Goal: Manage account settings

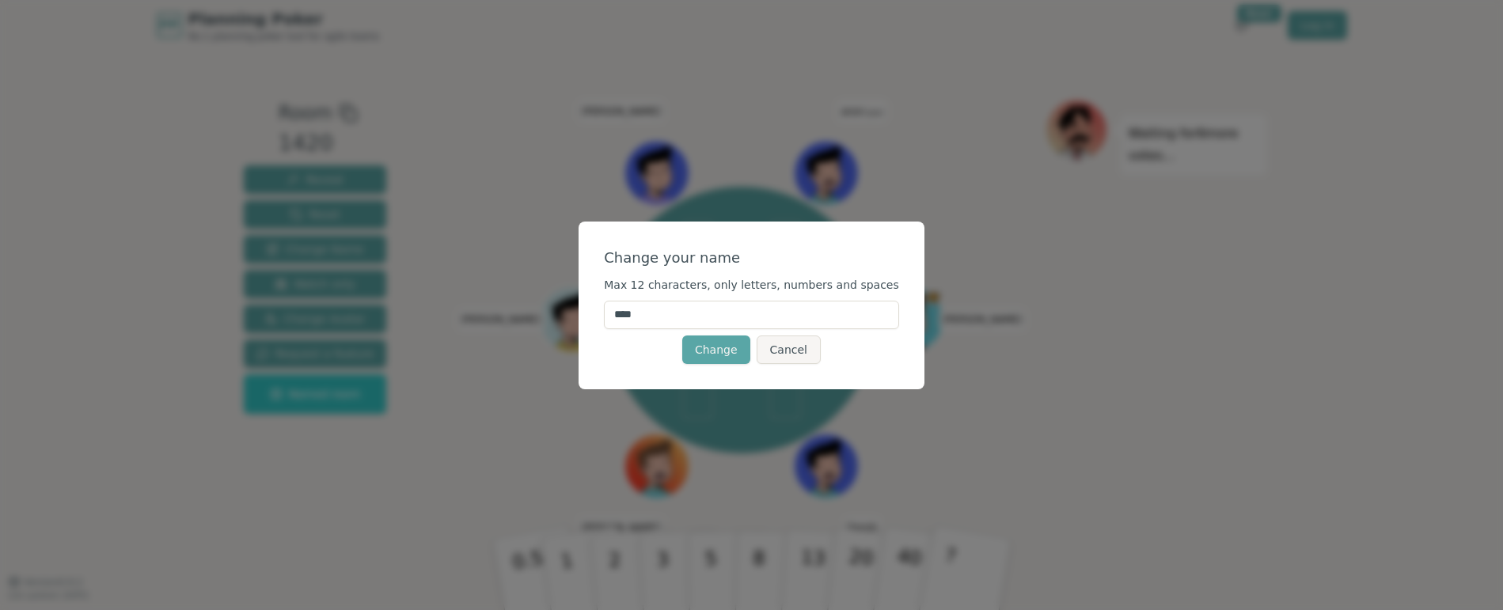
click at [735, 313] on input "****" at bounding box center [751, 315] width 295 height 28
drag, startPoint x: 687, startPoint y: 313, endPoint x: 601, endPoint y: 313, distance: 86.3
click at [601, 313] on div "Change your name Max 12 characters, only letters, numbers and spaces **** Chang…" at bounding box center [752, 306] width 346 height 168
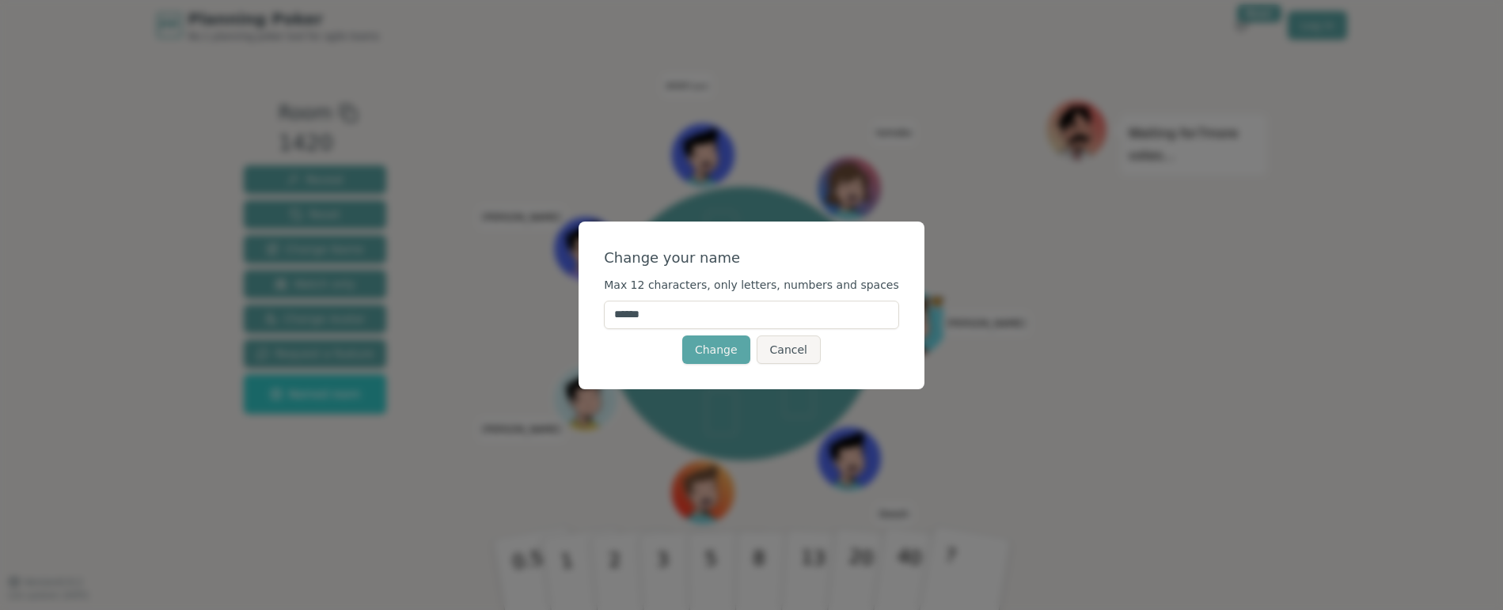
type input "*******"
click at [712, 359] on button "Change" at bounding box center [716, 350] width 68 height 28
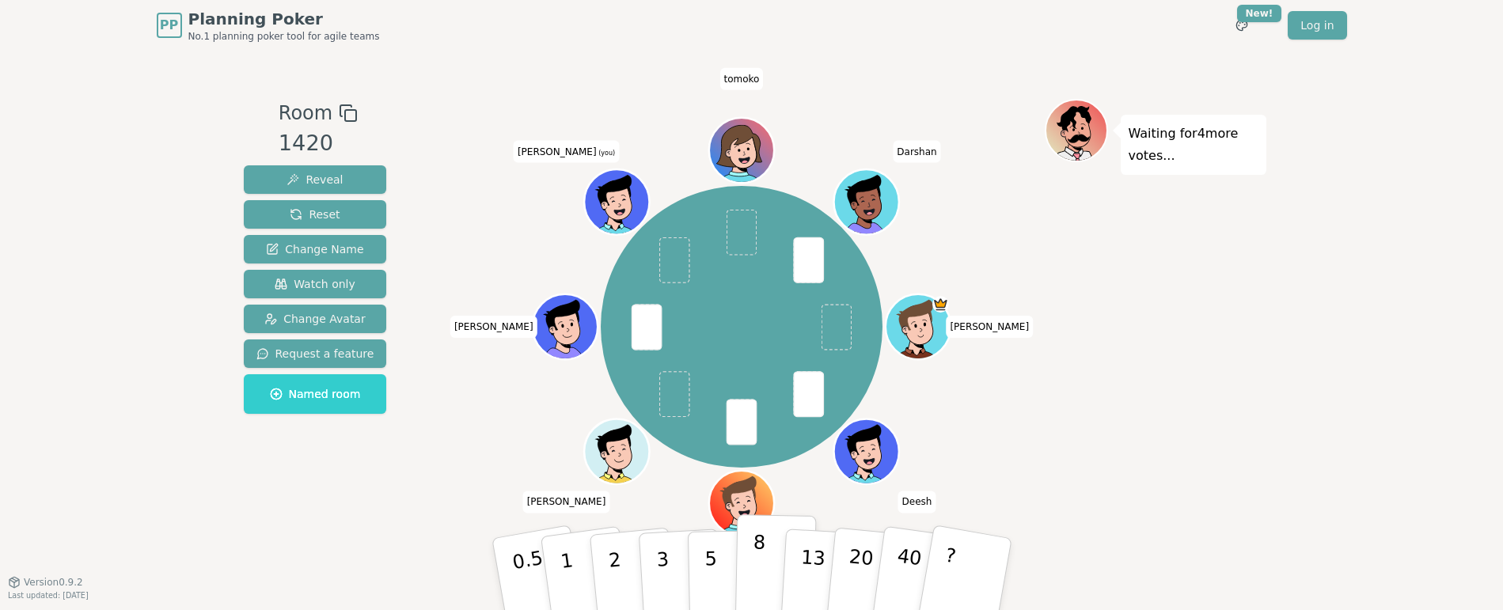
click at [754, 573] on p "8" at bounding box center [757, 573] width 13 height 85
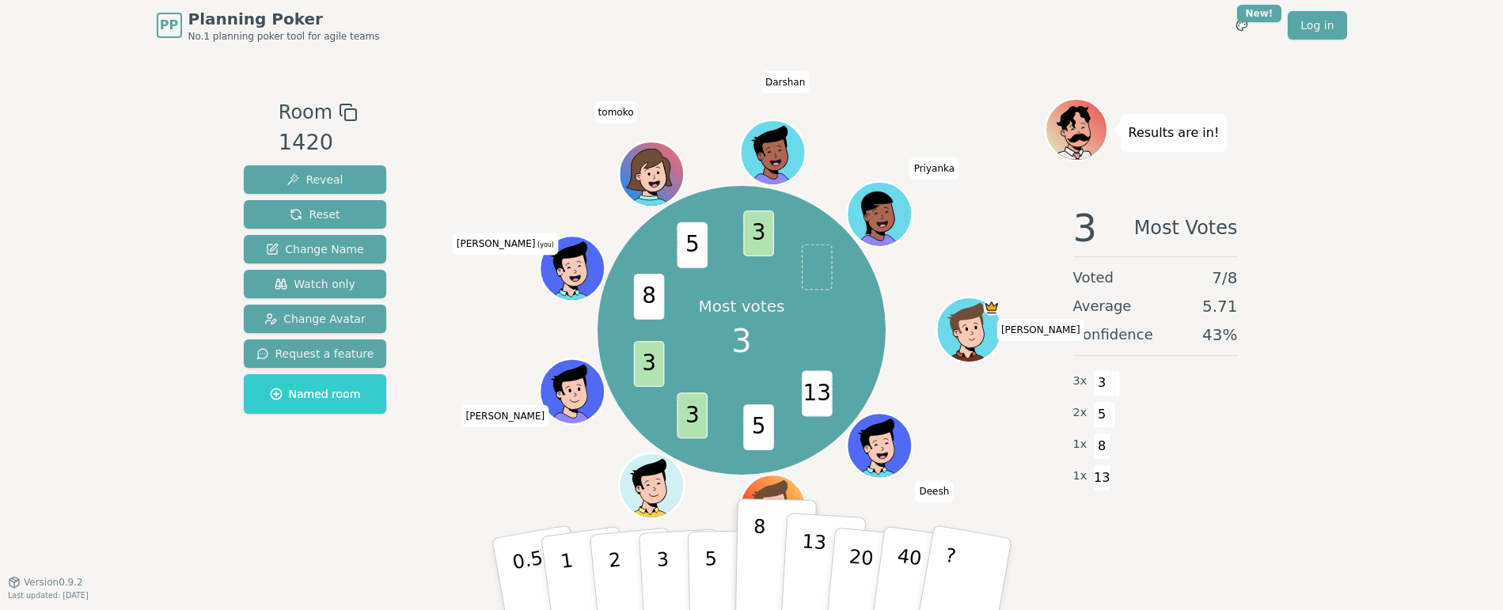
drag, startPoint x: 825, startPoint y: 561, endPoint x: 818, endPoint y: 553, distance: 10.6
click at [818, 557] on button "13" at bounding box center [823, 574] width 86 height 123
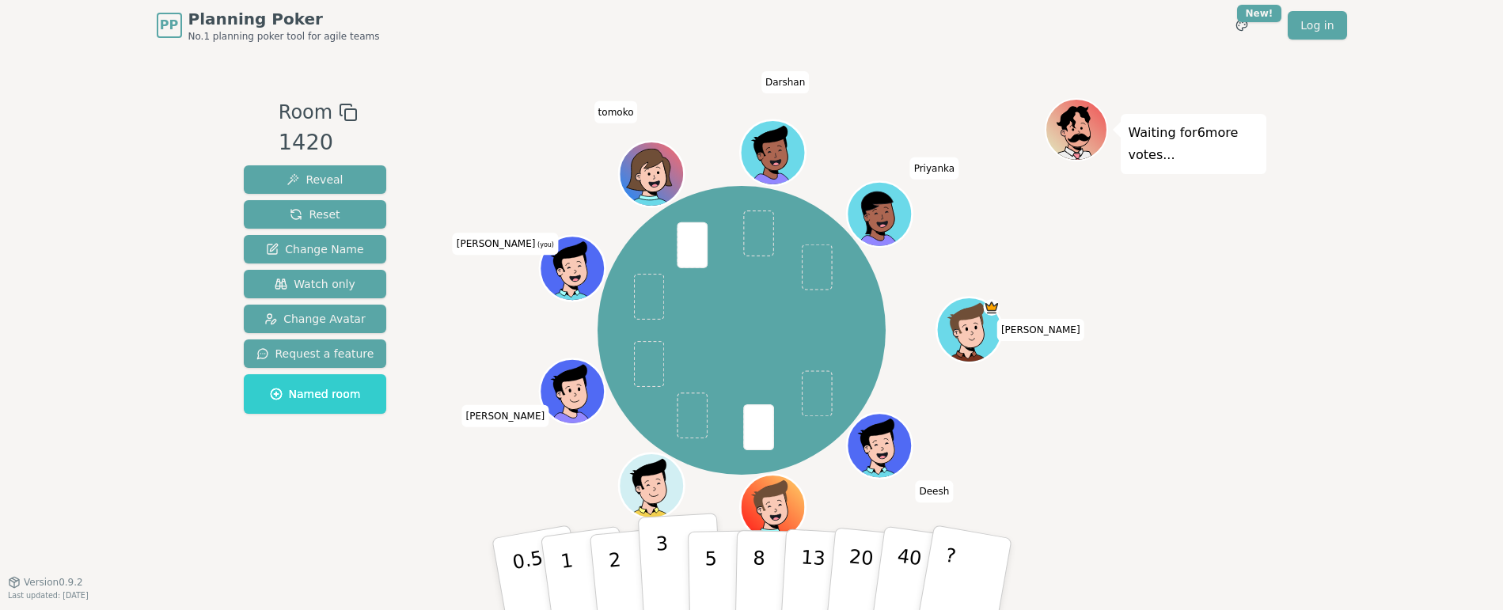
click at [666, 553] on button "3" at bounding box center [680, 574] width 86 height 123
click at [563, 261] on icon at bounding box center [574, 263] width 51 height 7
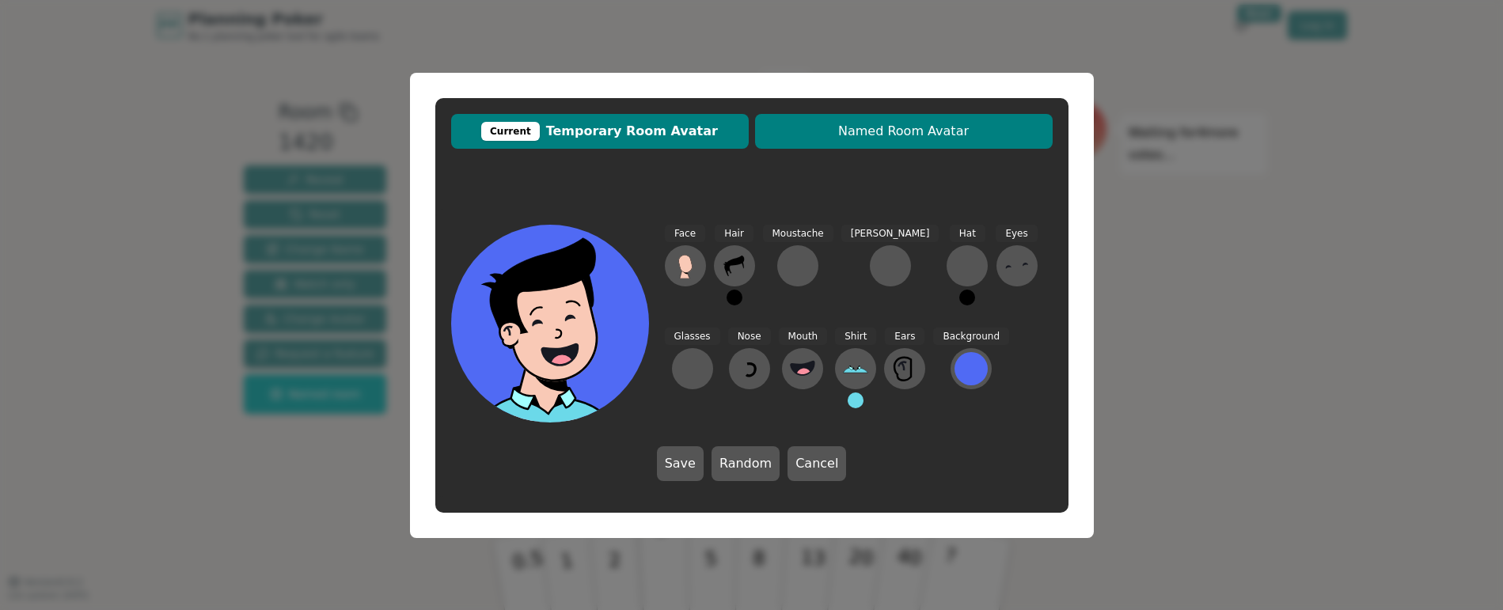
click at [889, 141] on button "Named Room Avatar" at bounding box center [904, 131] width 298 height 35
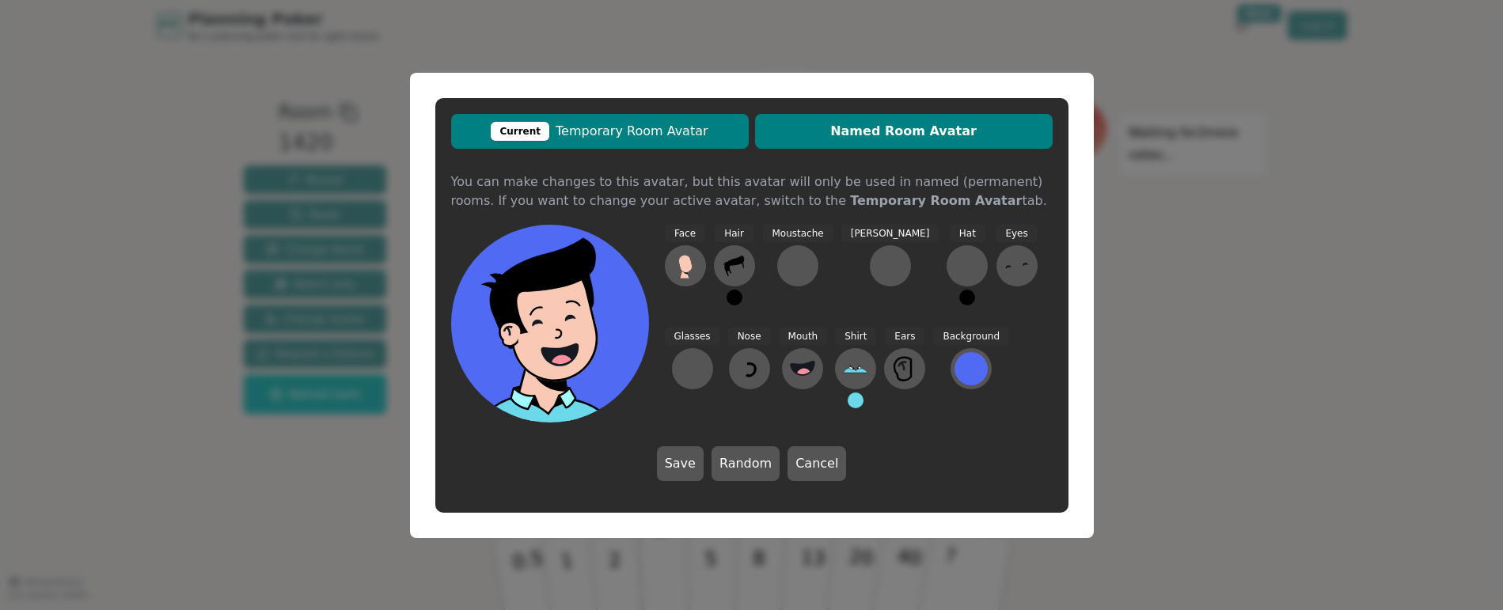
click at [597, 134] on span "Current Temporary Room Avatar" at bounding box center [600, 131] width 282 height 19
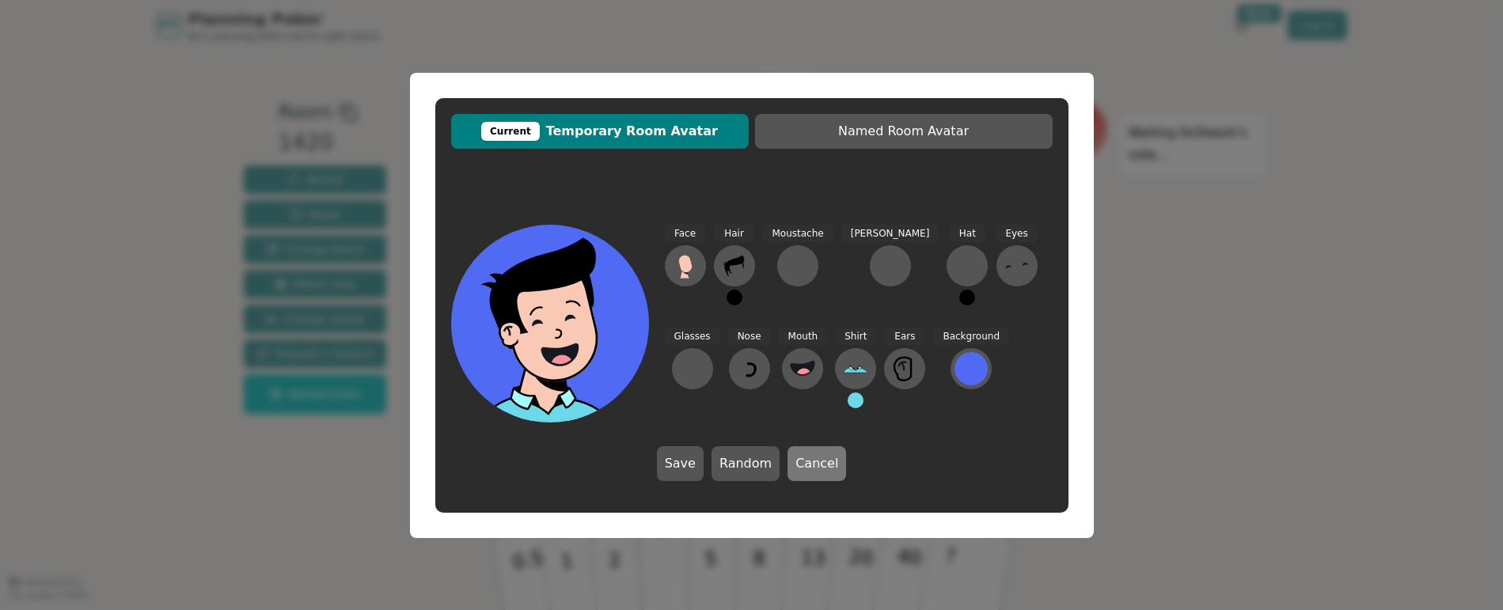
click at [807, 463] on button "Cancel" at bounding box center [817, 463] width 59 height 35
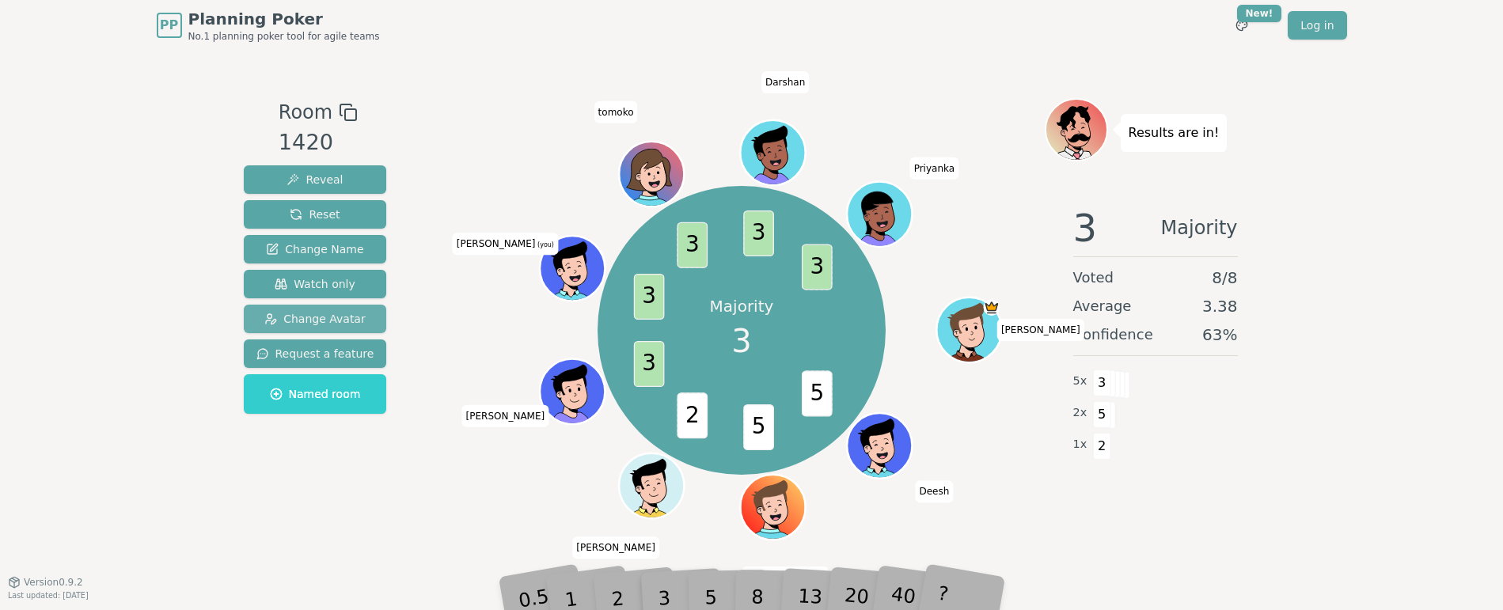
click at [328, 312] on span "Change Avatar" at bounding box center [314, 319] width 101 height 16
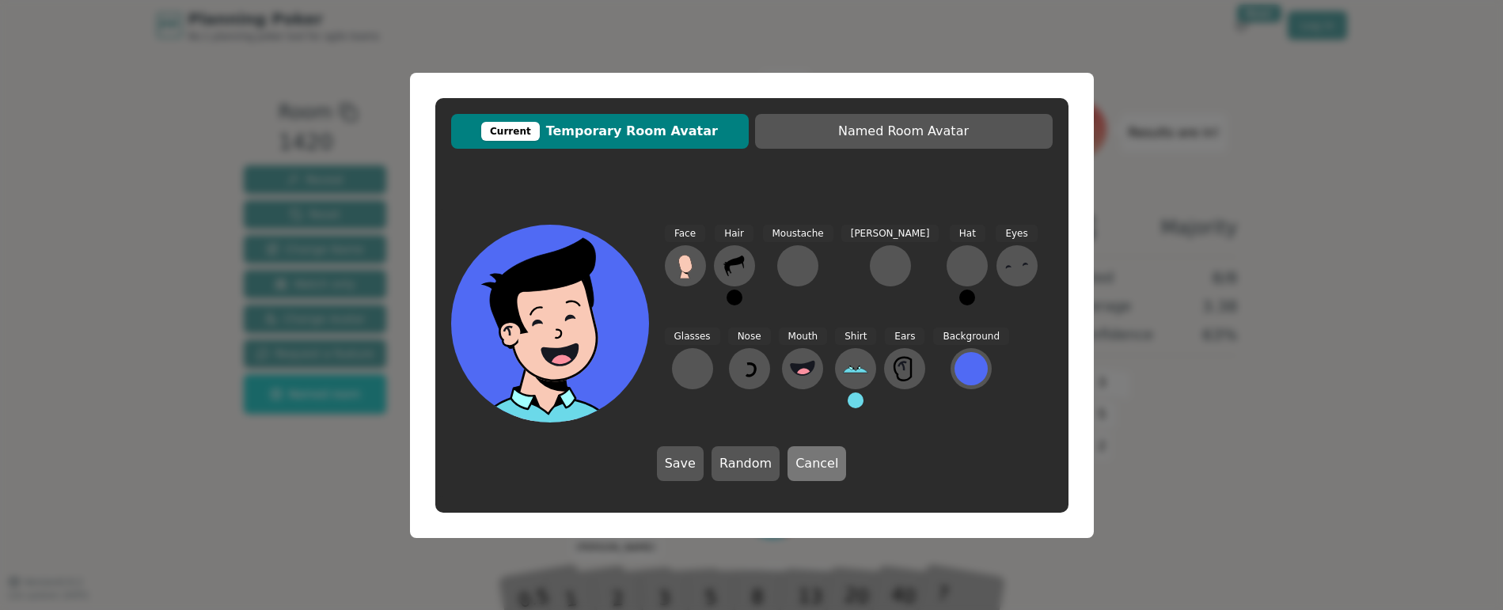
click at [804, 470] on button "Cancel" at bounding box center [817, 463] width 59 height 35
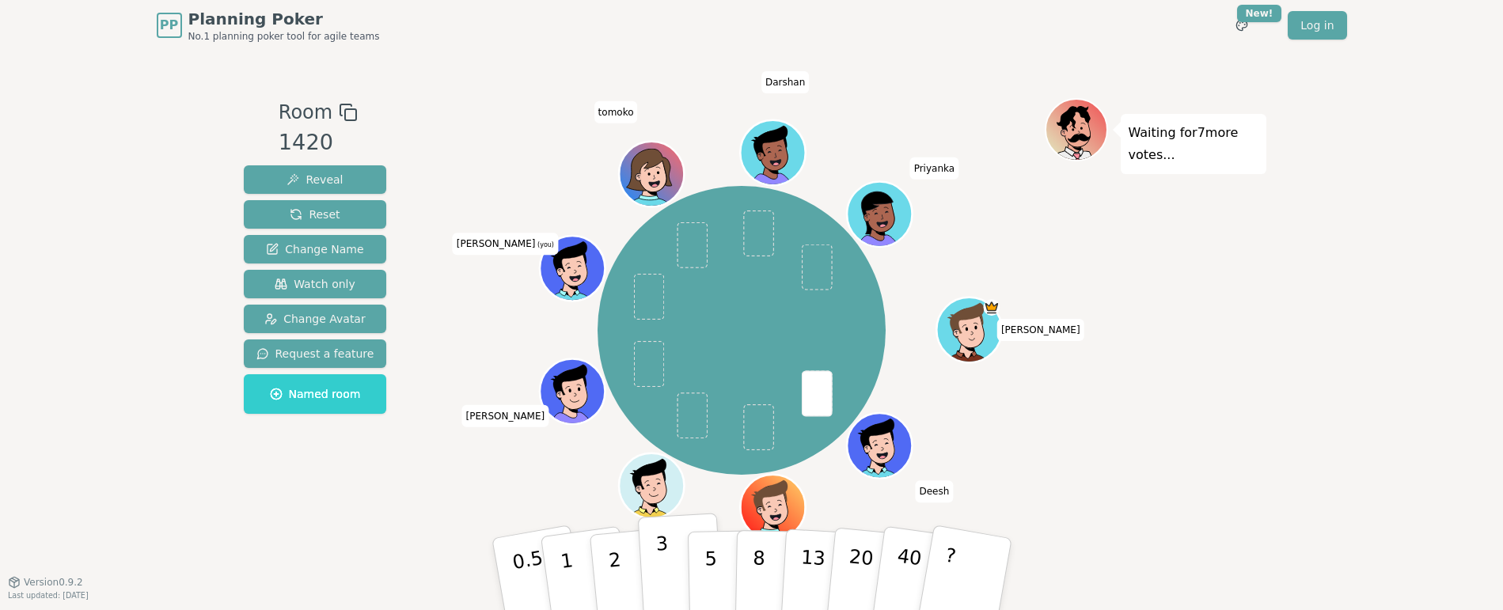
click at [664, 562] on p "3" at bounding box center [663, 576] width 17 height 86
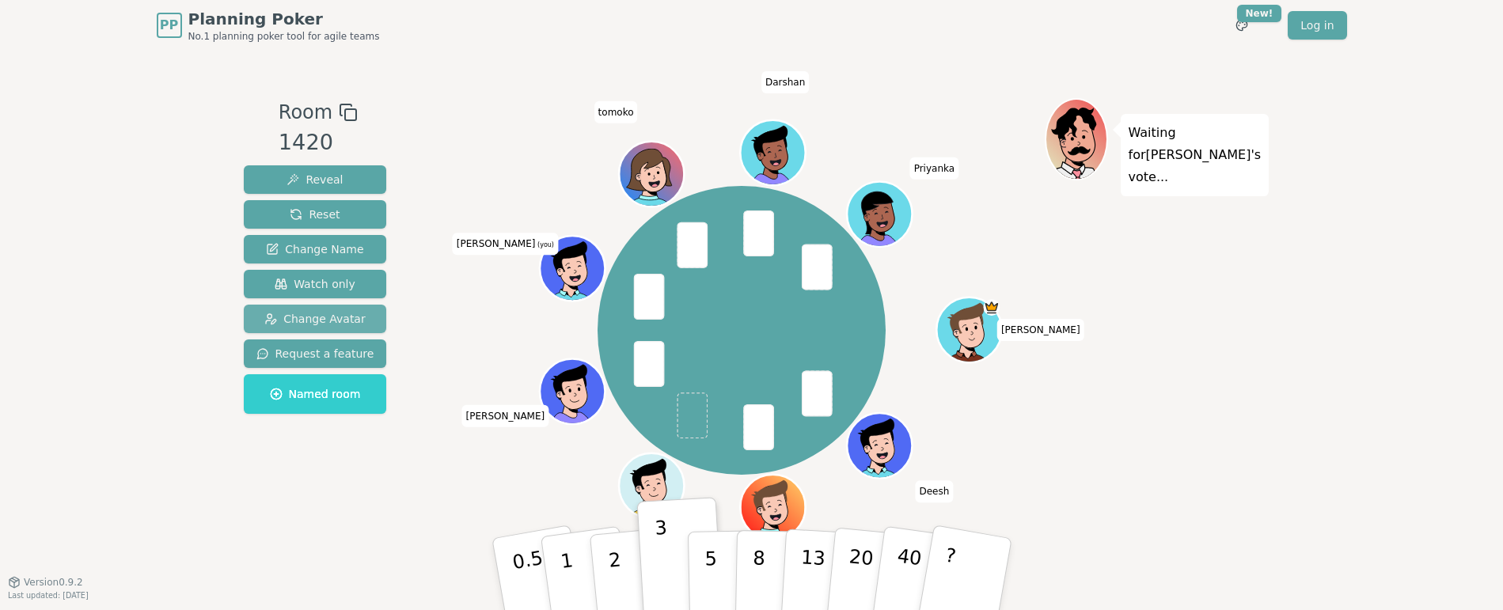
click at [325, 313] on span "Change Avatar" at bounding box center [314, 319] width 101 height 16
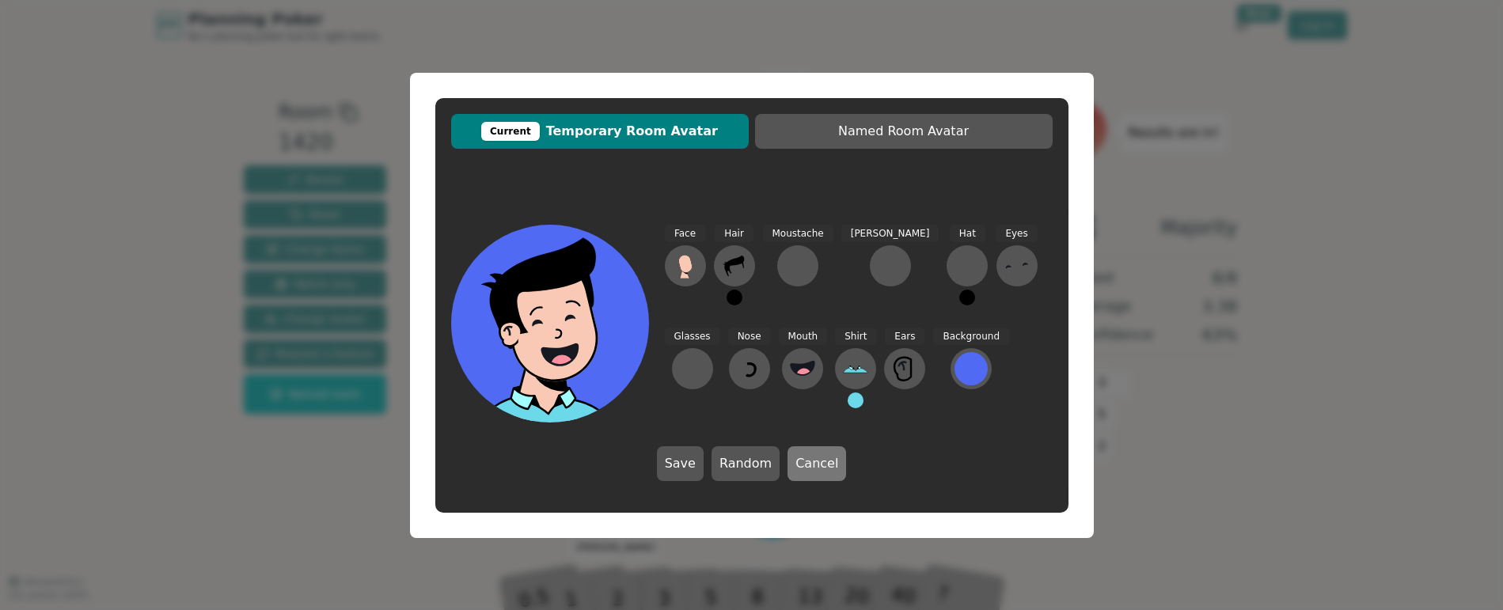
click at [810, 457] on button "Cancel" at bounding box center [817, 463] width 59 height 35
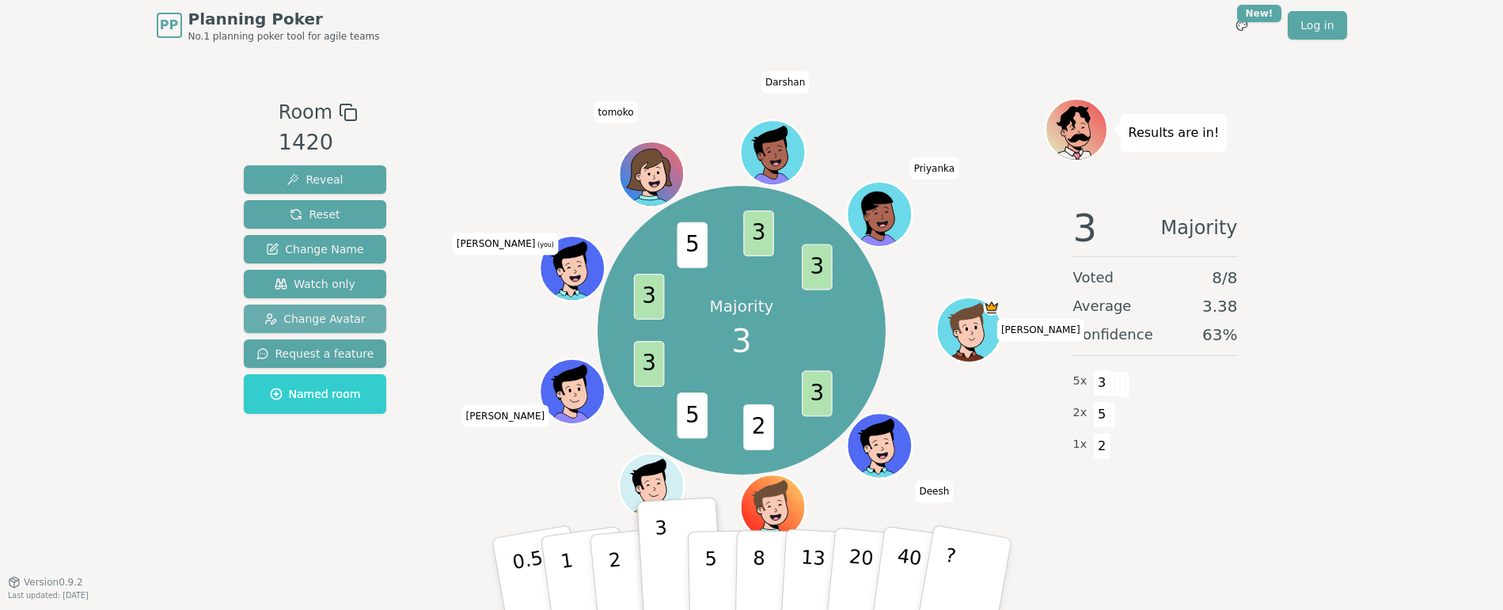
click at [312, 309] on button "Change Avatar" at bounding box center [315, 319] width 143 height 28
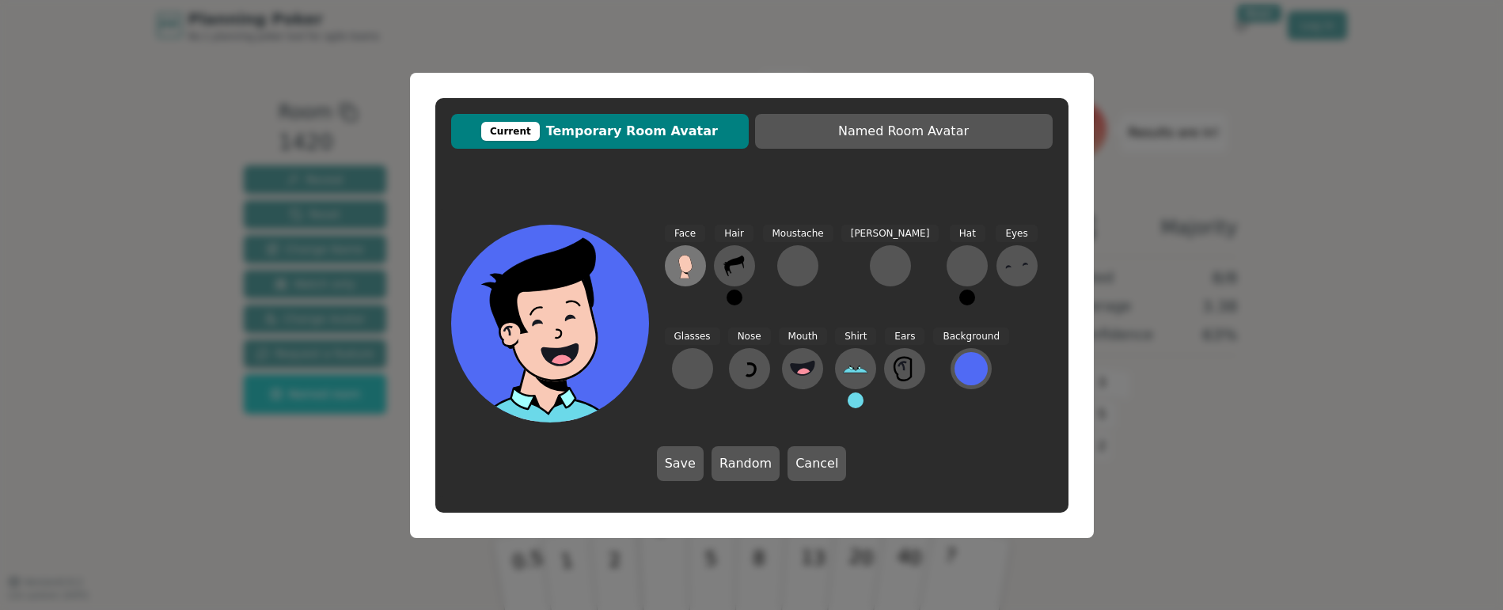
click at [681, 268] on icon at bounding box center [684, 263] width 13 height 17
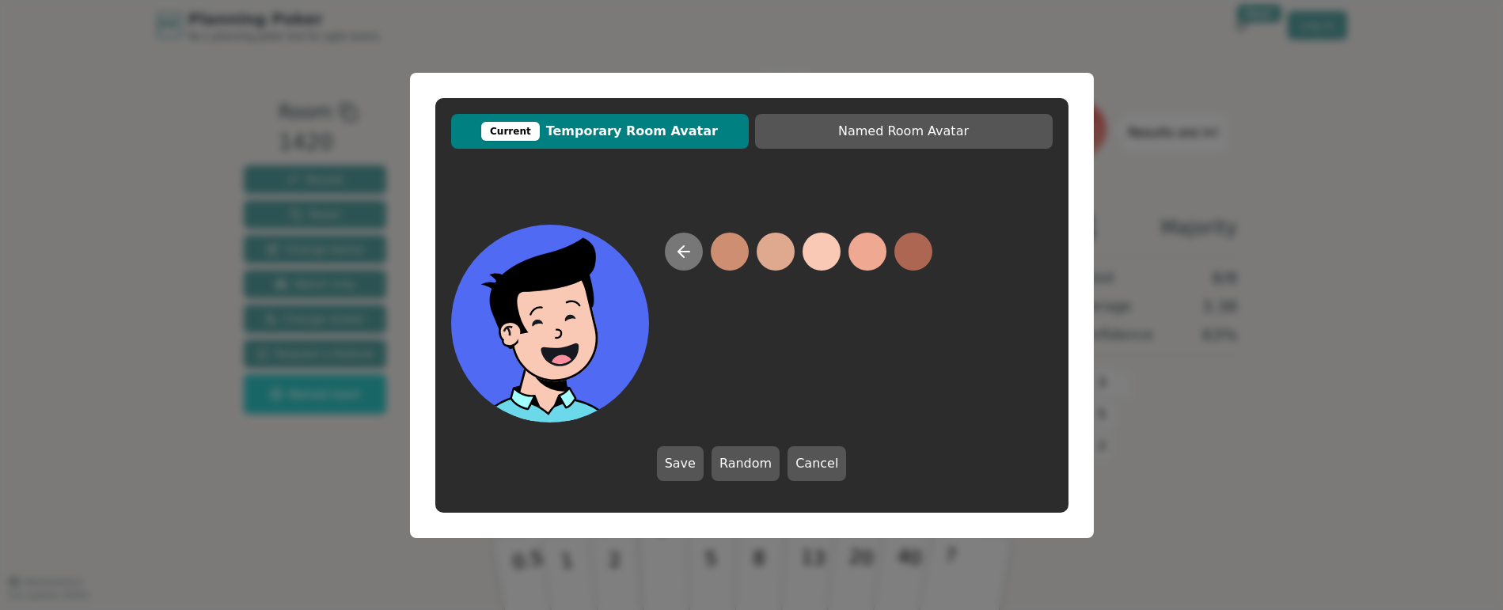
click at [681, 246] on icon at bounding box center [683, 251] width 19 height 19
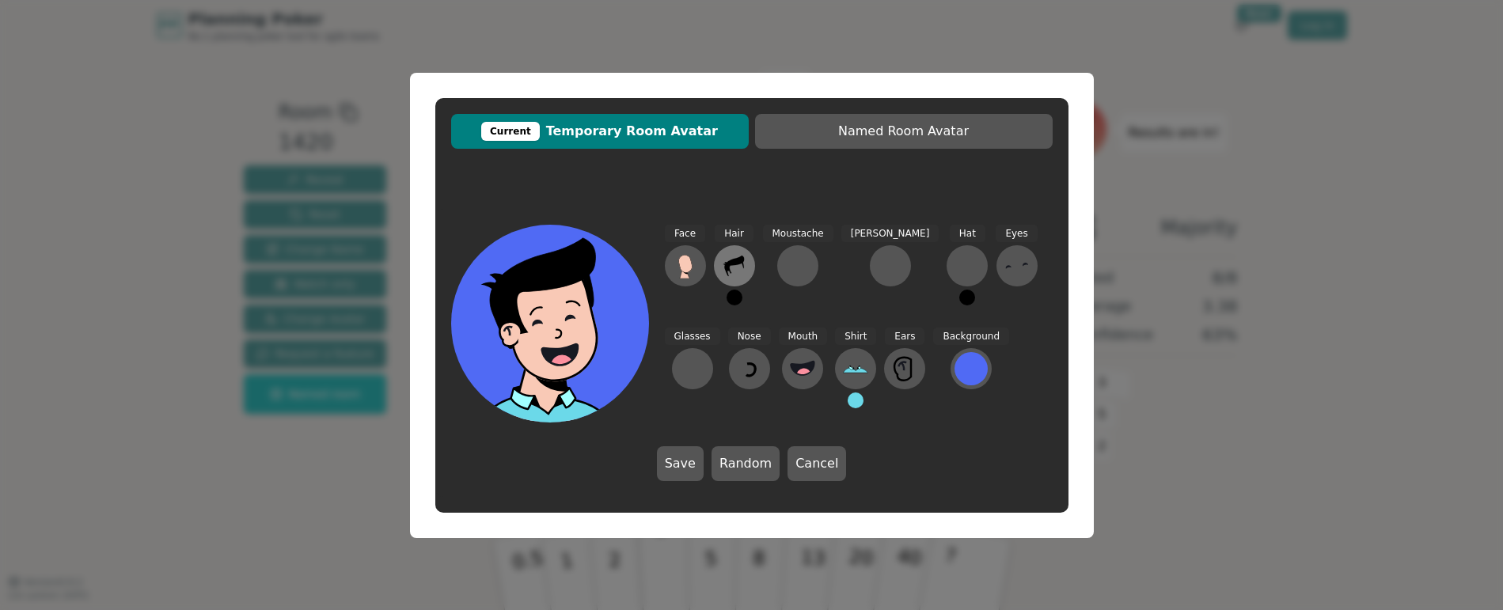
click at [735, 263] on icon at bounding box center [734, 266] width 20 height 21
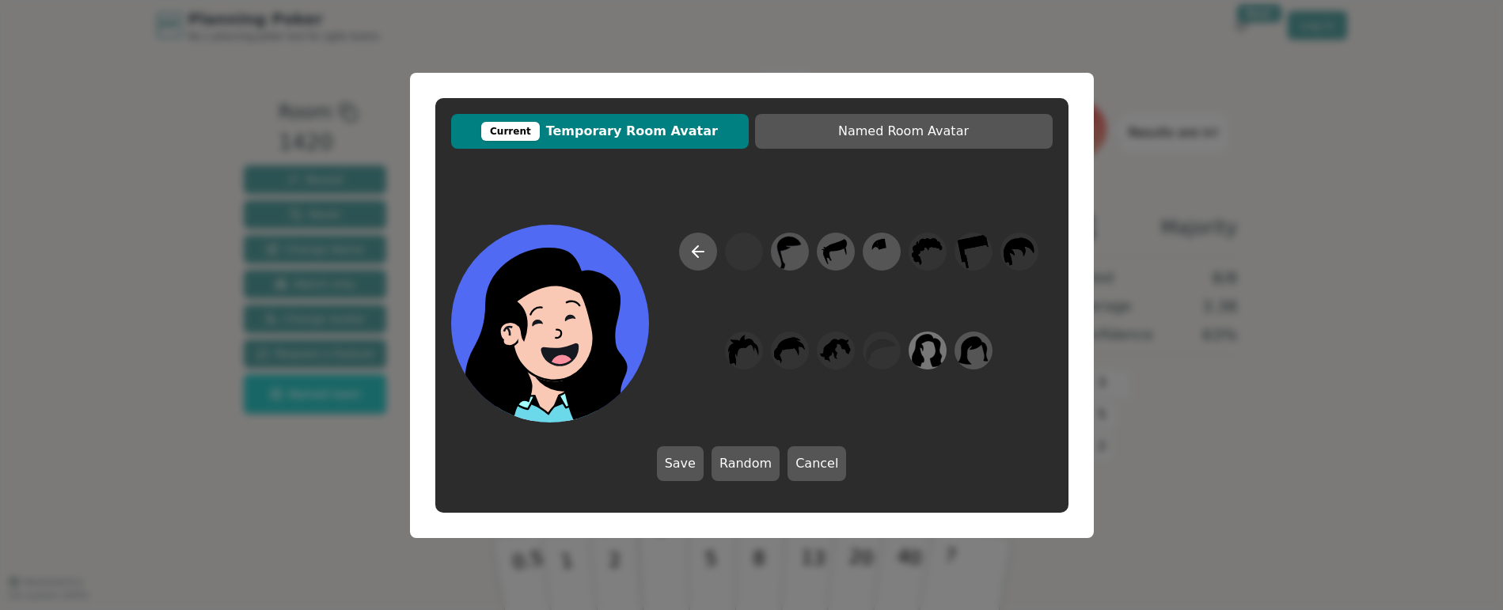
click at [923, 363] on icon at bounding box center [927, 350] width 31 height 36
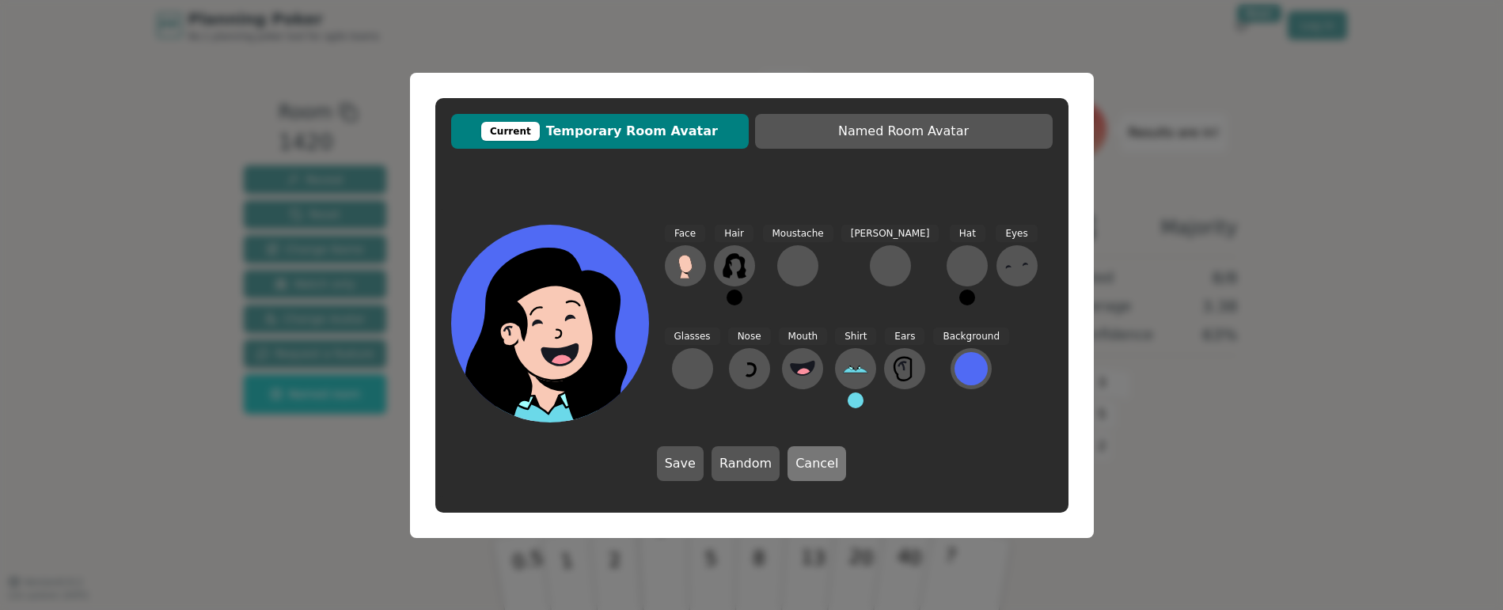
click at [803, 464] on button "Cancel" at bounding box center [817, 463] width 59 height 35
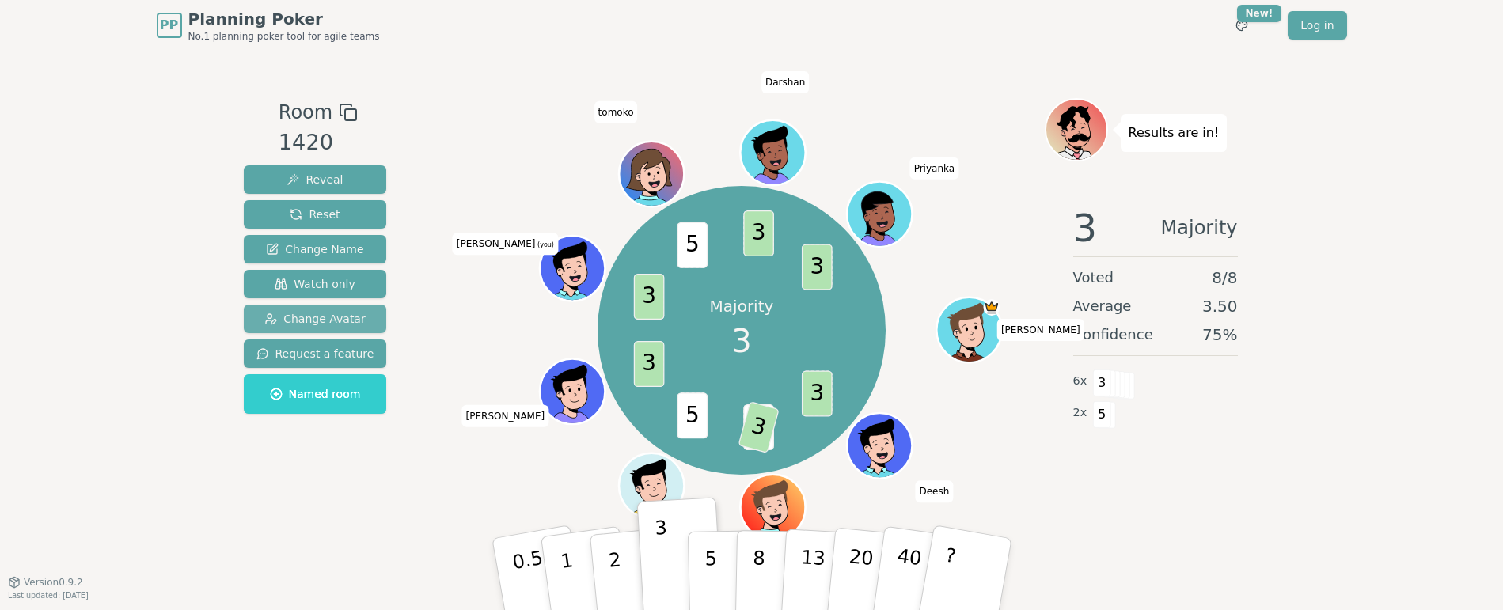
click at [345, 320] on span "Change Avatar" at bounding box center [314, 319] width 101 height 16
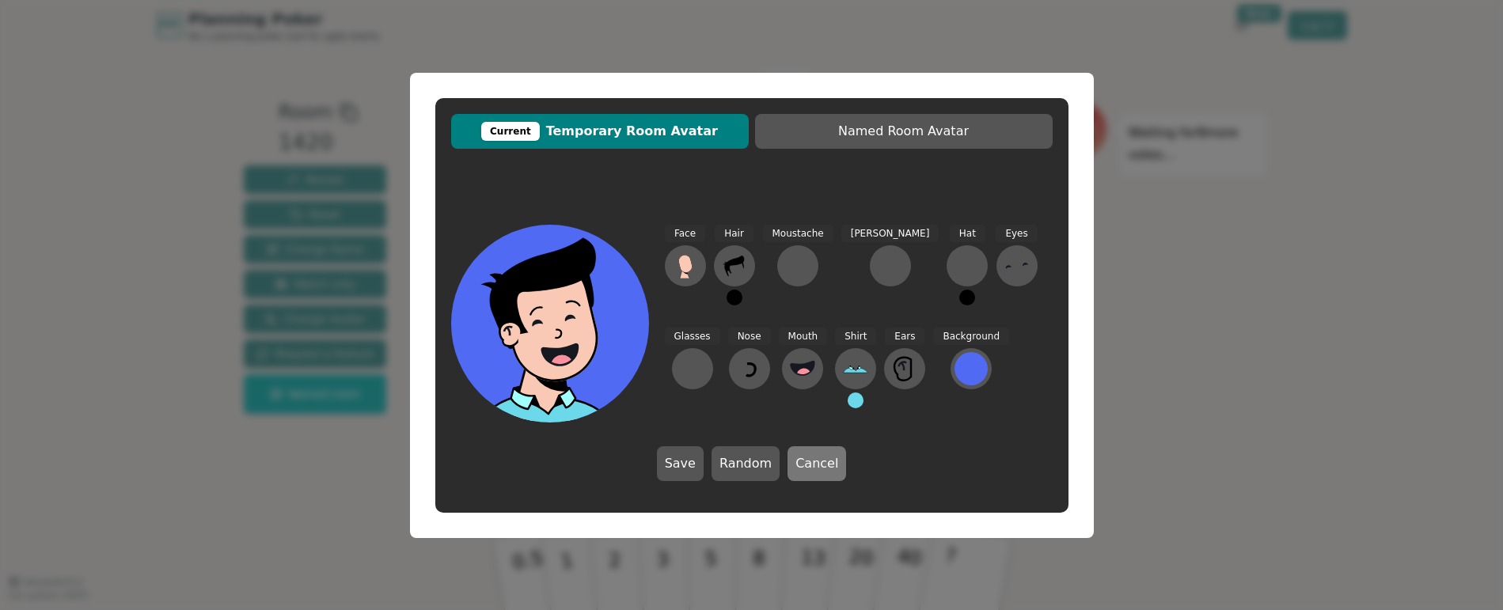
click at [821, 465] on button "Cancel" at bounding box center [817, 463] width 59 height 35
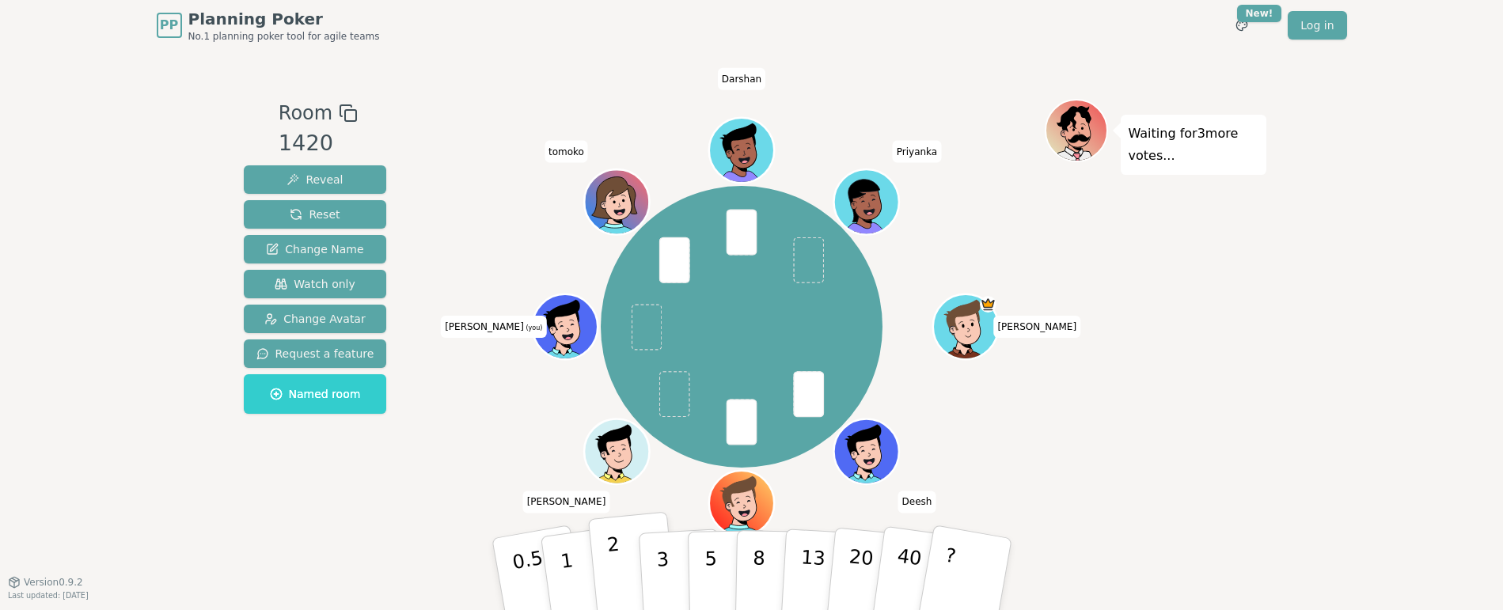
click at [626, 571] on button "2" at bounding box center [632, 575] width 90 height 126
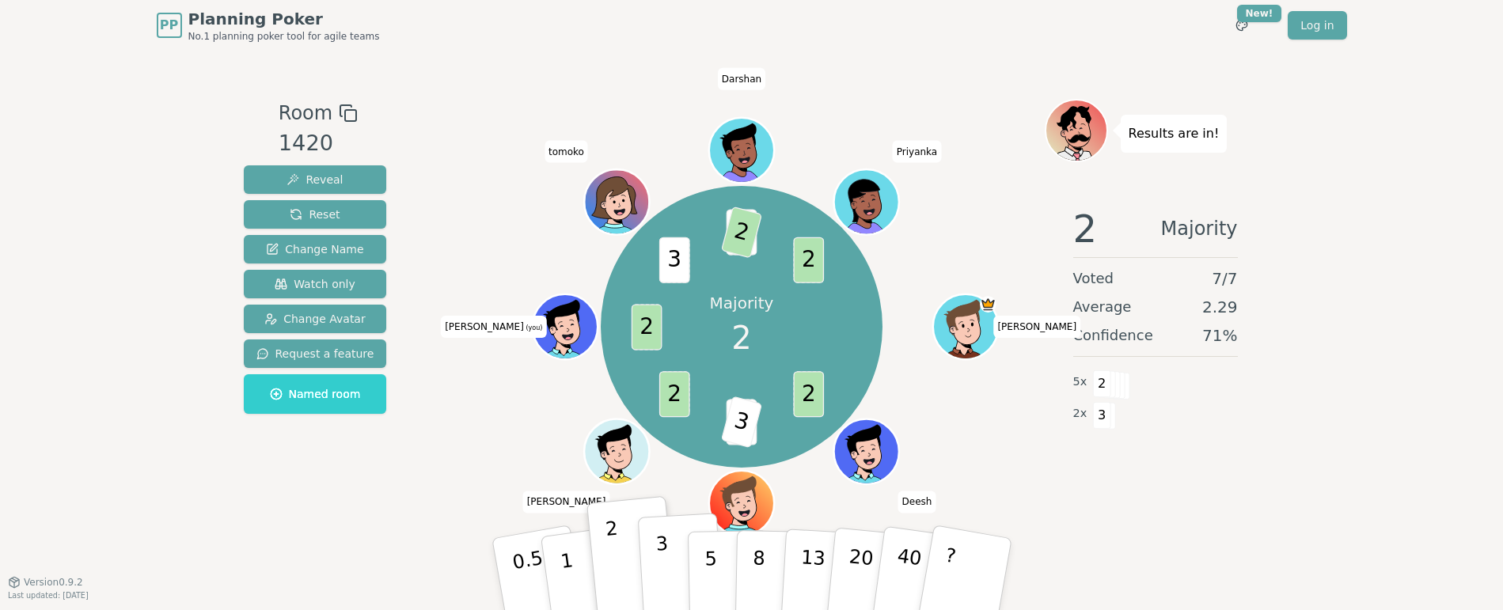
click at [660, 565] on p "3" at bounding box center [663, 576] width 17 height 86
